Goal: Information Seeking & Learning: Learn about a topic

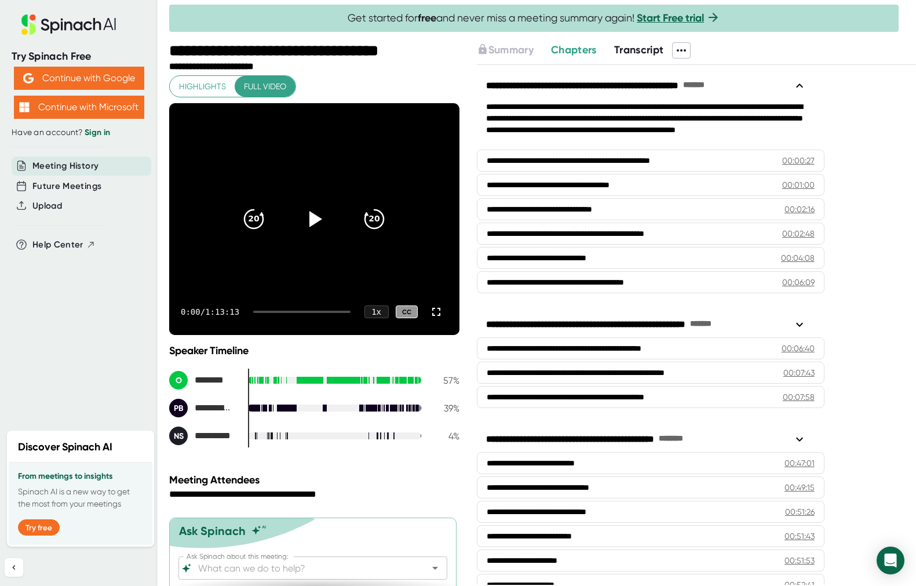
click at [640, 47] on span "Transcript" at bounding box center [639, 49] width 50 height 13
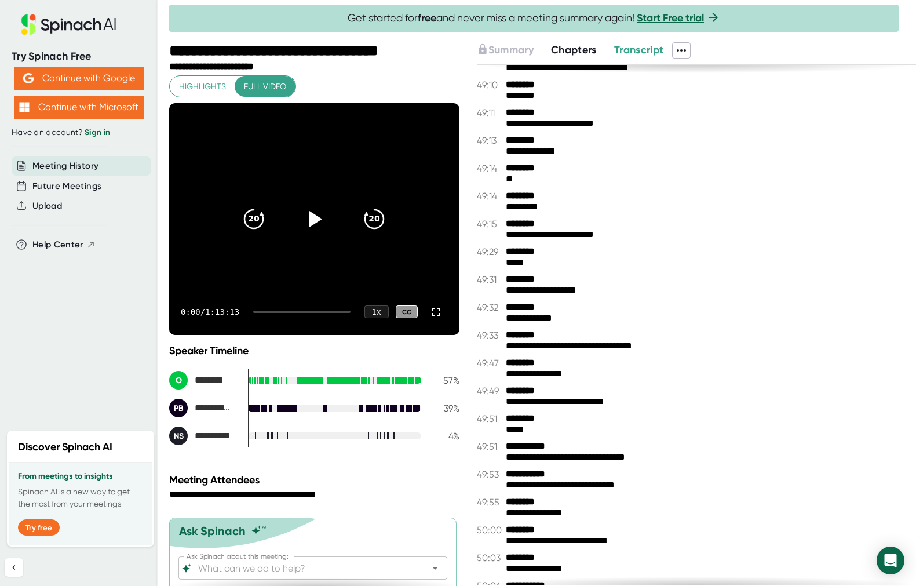
scroll to position [9388, 0]
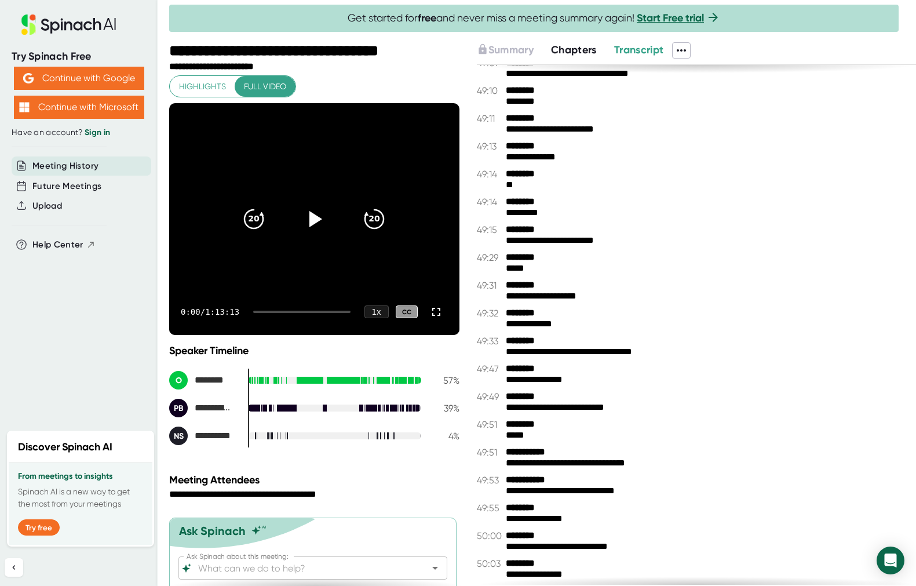
click at [318, 87] on div "**********" at bounding box center [314, 267] width 290 height 384
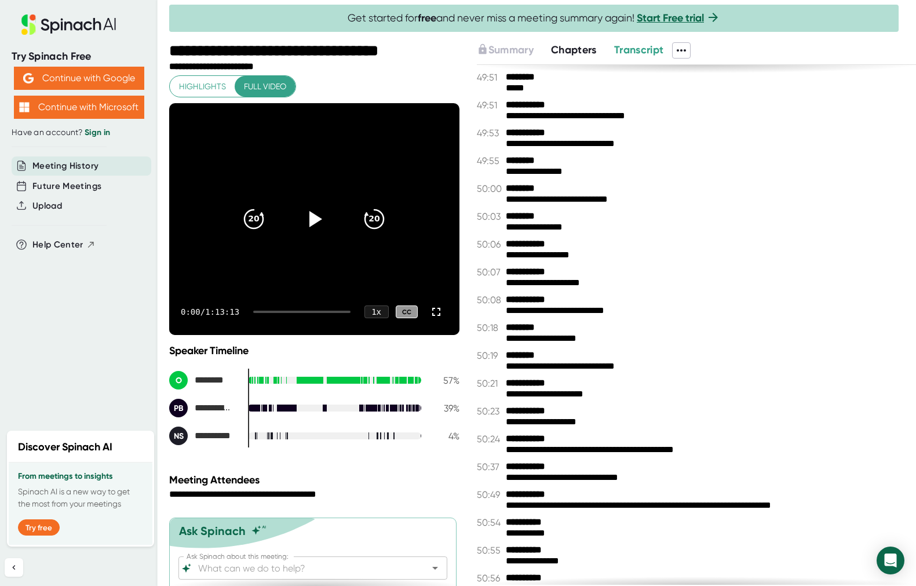
scroll to position [9736, 0]
